Goal: Task Accomplishment & Management: Use online tool/utility

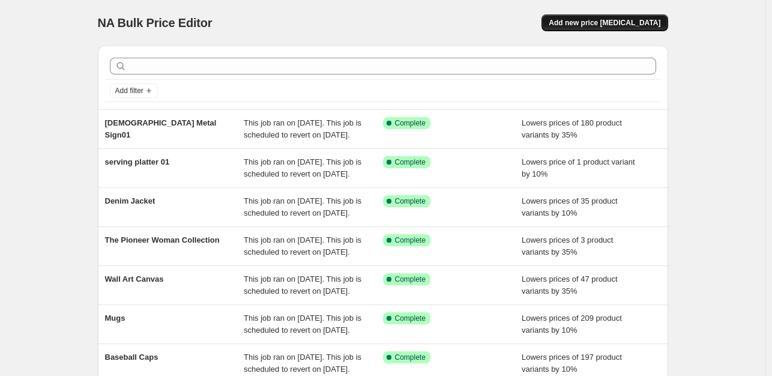
click at [632, 20] on span "Add new price [MEDICAL_DATA]" at bounding box center [605, 23] width 112 height 10
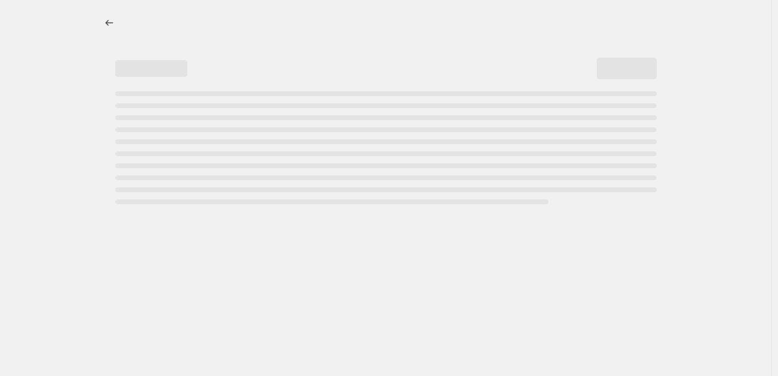
select select "percentage"
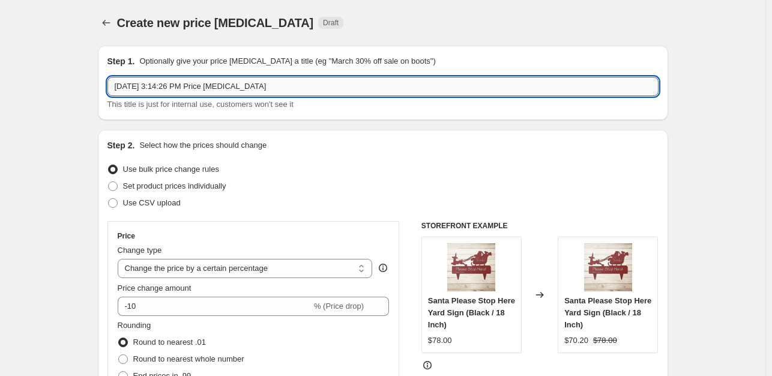
drag, startPoint x: 290, startPoint y: 87, endPoint x: 118, endPoint y: 88, distance: 171.7
click at [118, 88] on input "[DATE] 3:14:26 PM Price [MEDICAL_DATA]" at bounding box center [382, 86] width 551 height 19
paste input "Christian Sweatshirt"
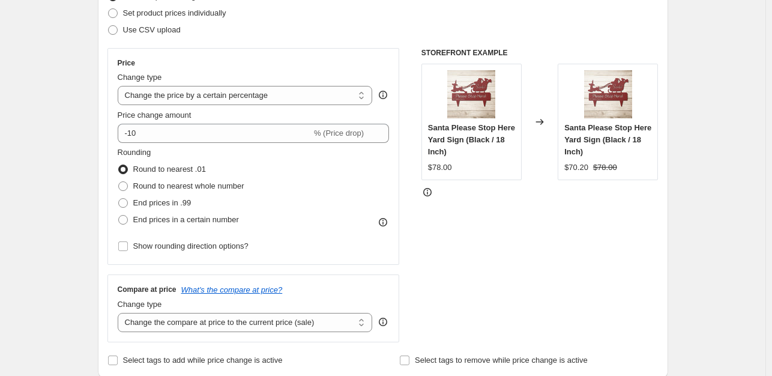
scroll to position [158, 0]
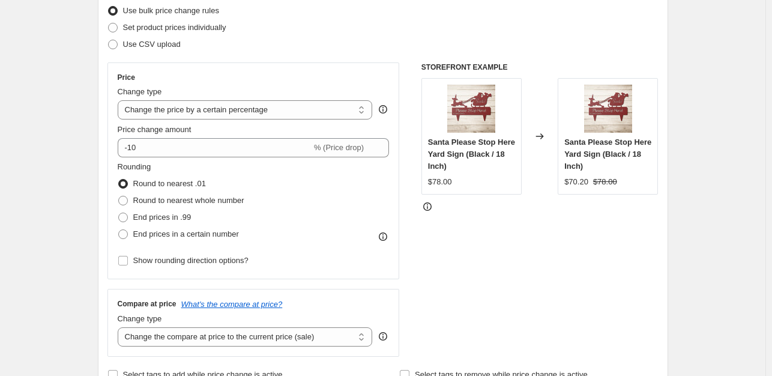
type input "Christian Sweatshirt01"
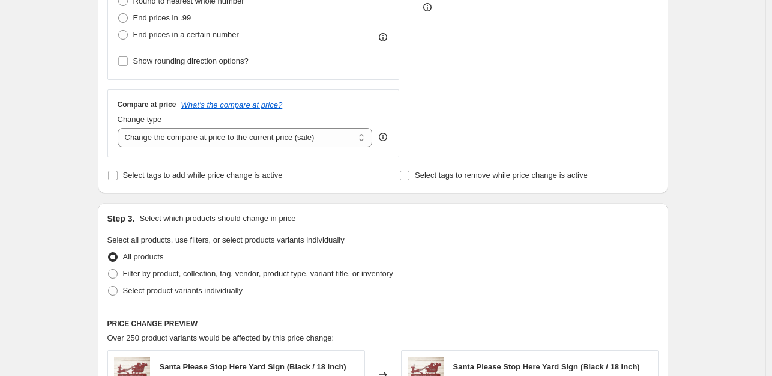
scroll to position [355, 0]
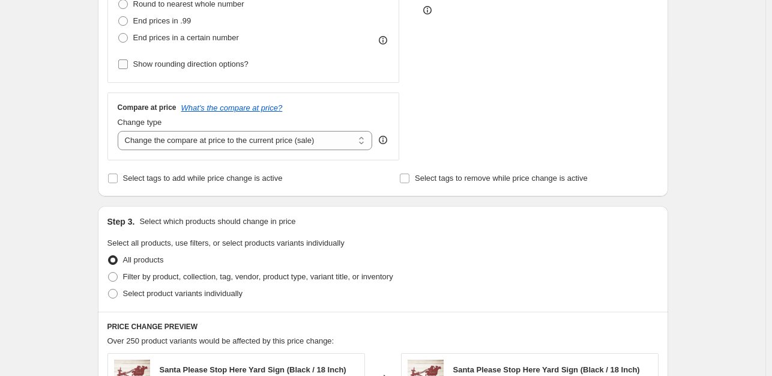
click at [125, 66] on input "Show rounding direction options?" at bounding box center [123, 64] width 10 height 10
checkbox input "true"
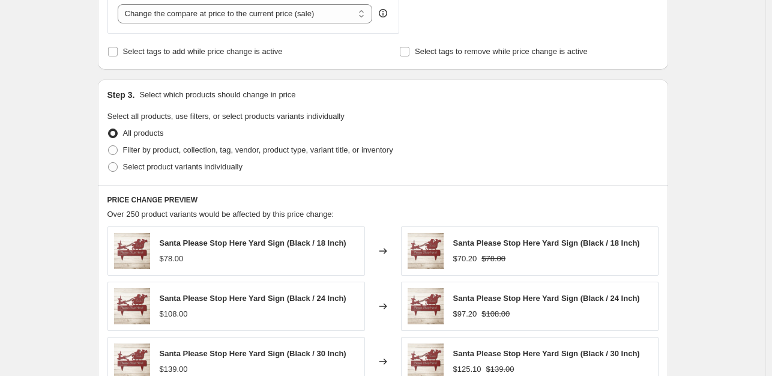
scroll to position [563, 0]
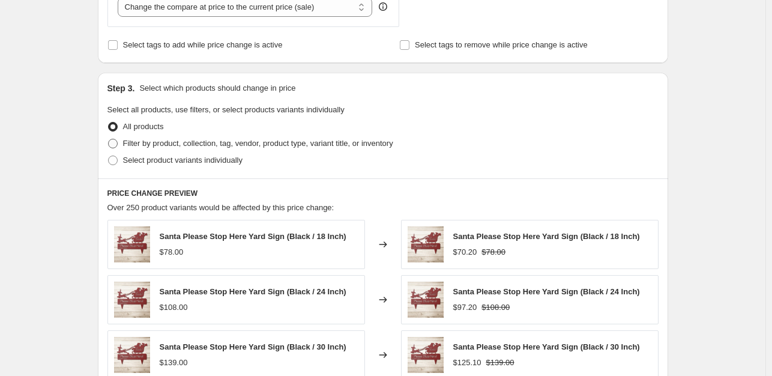
click at [112, 143] on span at bounding box center [113, 144] width 10 height 10
click at [109, 139] on input "Filter by product, collection, tag, vendor, product type, variant title, or inv…" at bounding box center [108, 139] width 1 height 1
radio input "true"
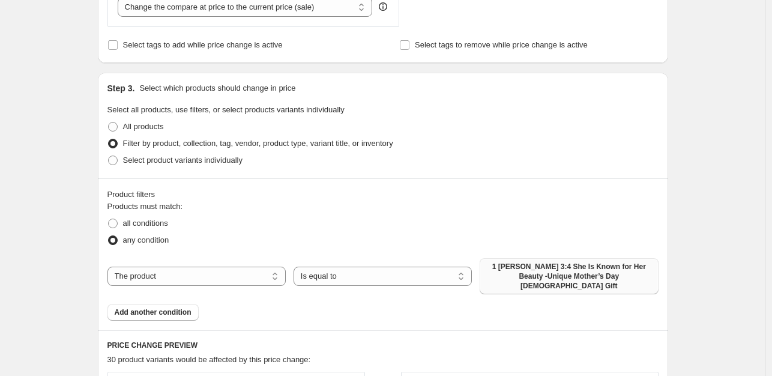
click at [599, 274] on span "1 [PERSON_NAME] 3:4 She Is Known for Her Beauty -Unique Mother’s Day [DEMOGRAPH…" at bounding box center [569, 276] width 164 height 29
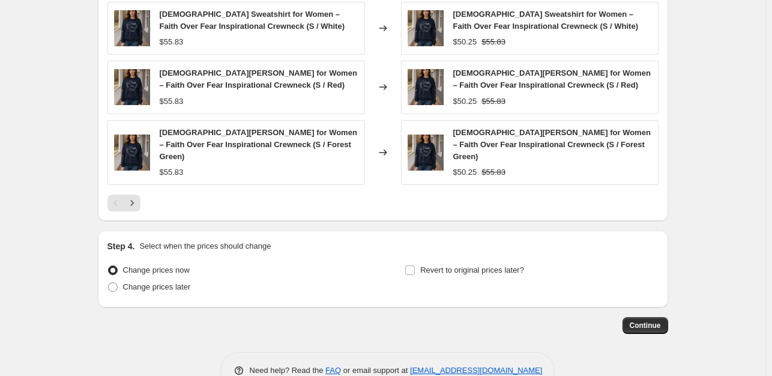
scroll to position [1059, 0]
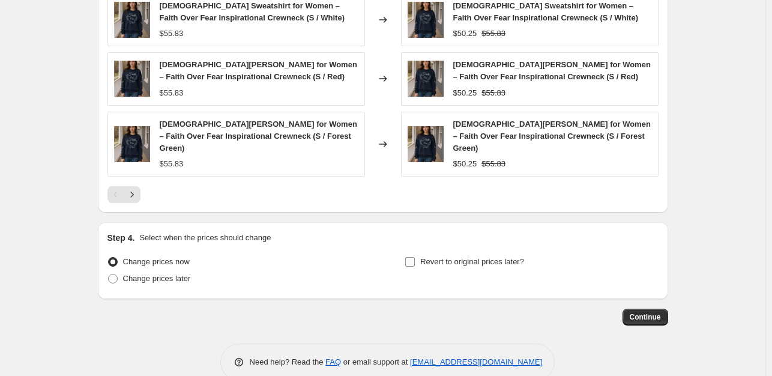
click at [415, 256] on span at bounding box center [410, 261] width 11 height 11
click at [415, 257] on input "Revert to original prices later?" at bounding box center [410, 262] width 10 height 10
checkbox input "true"
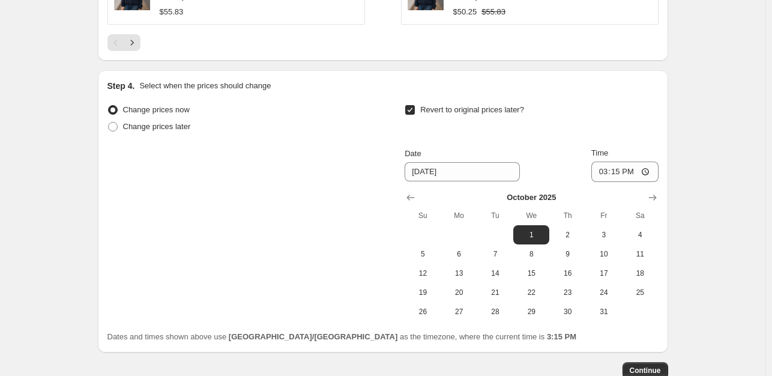
scroll to position [1215, 0]
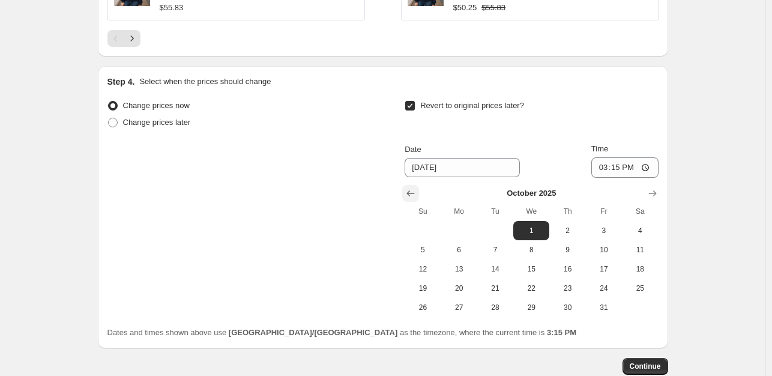
click at [411, 187] on icon "Show previous month, September 2025" at bounding box center [411, 193] width 12 height 12
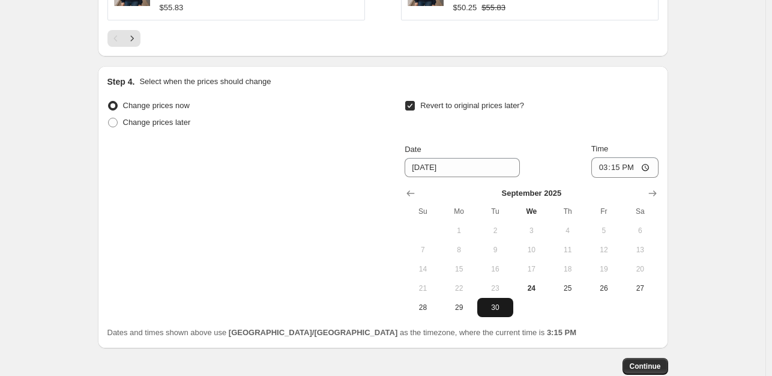
click at [497, 298] on button "30" at bounding box center [495, 307] width 36 height 19
type input "[DATE]"
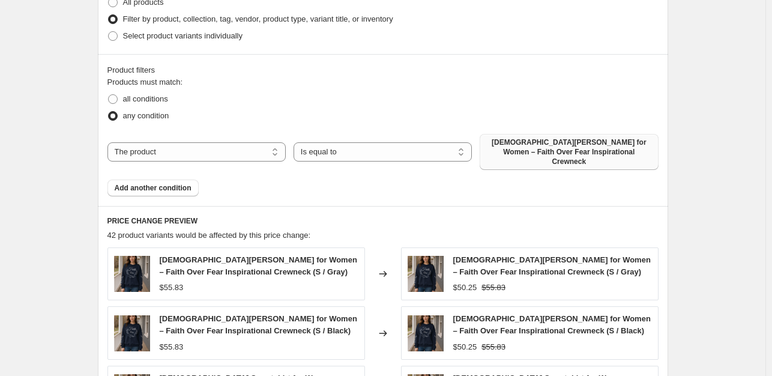
scroll to position [1264, 0]
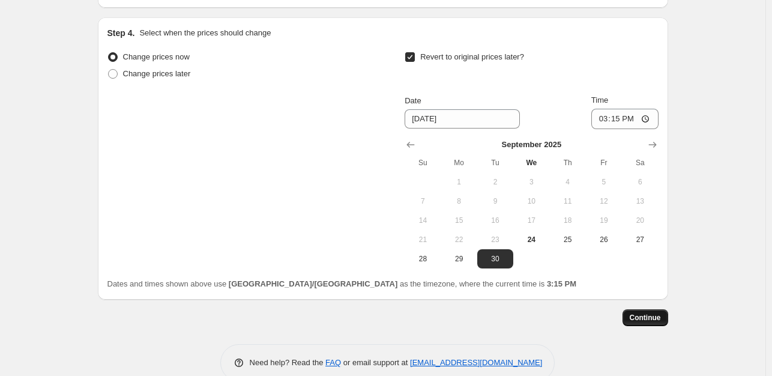
click at [657, 309] on button "Continue" at bounding box center [646, 317] width 46 height 17
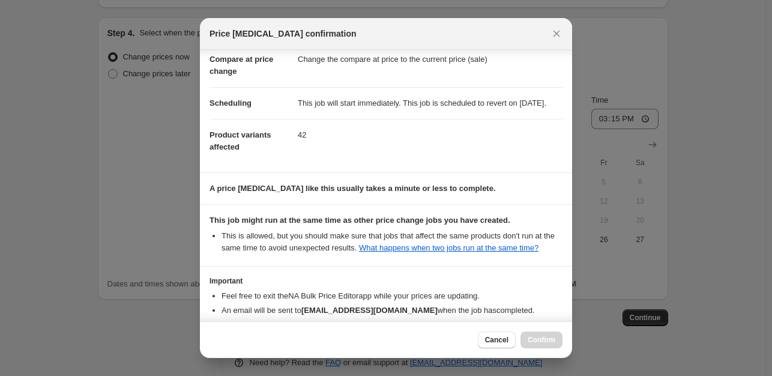
scroll to position [140, 0]
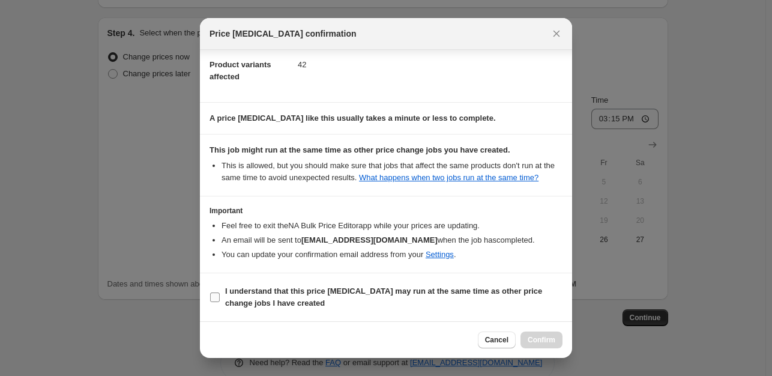
click at [214, 295] on input "I understand that this price [MEDICAL_DATA] may run at the same time as other p…" at bounding box center [215, 297] width 10 height 10
checkbox input "true"
click at [543, 345] on button "Confirm" at bounding box center [541, 339] width 42 height 17
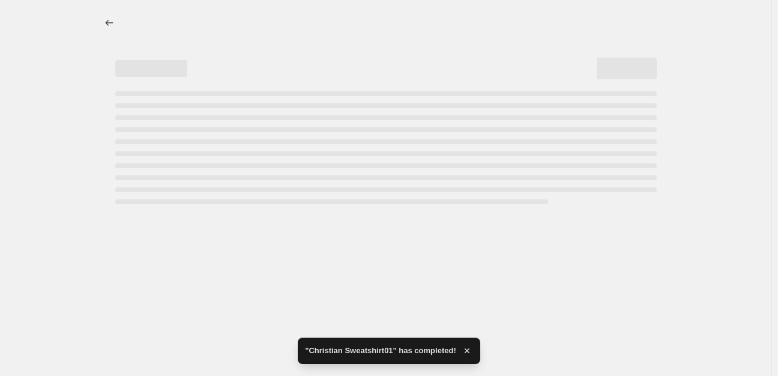
select select "percentage"
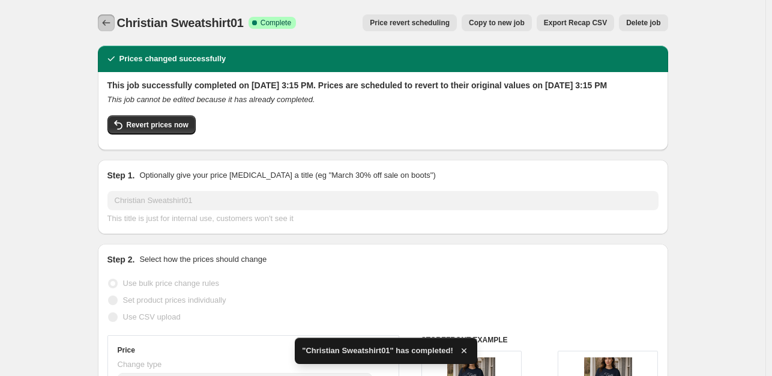
click at [104, 24] on icon "Price change jobs" at bounding box center [106, 23] width 12 height 12
